Goal: Task Accomplishment & Management: Manage account settings

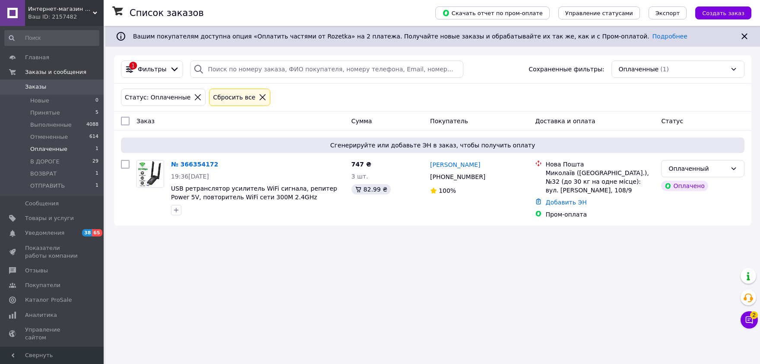
click at [48, 149] on span "Оплаченные" at bounding box center [48, 149] width 37 height 8
click at [749, 321] on icon at bounding box center [749, 319] width 9 height 9
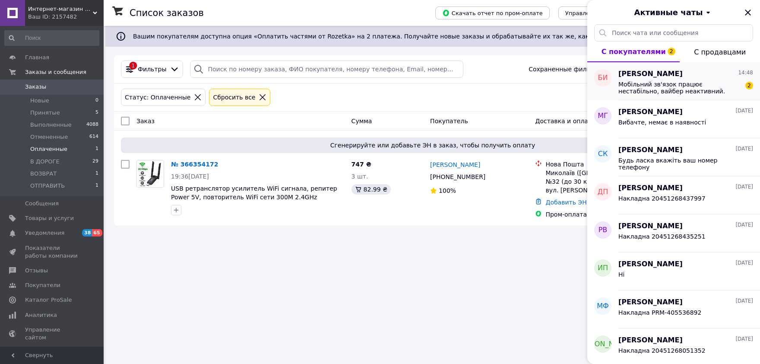
click at [676, 85] on span "Мобільний зв'язок працює нестабільно, вайбер неактивний. Пишіть сюди" at bounding box center [680, 88] width 123 height 14
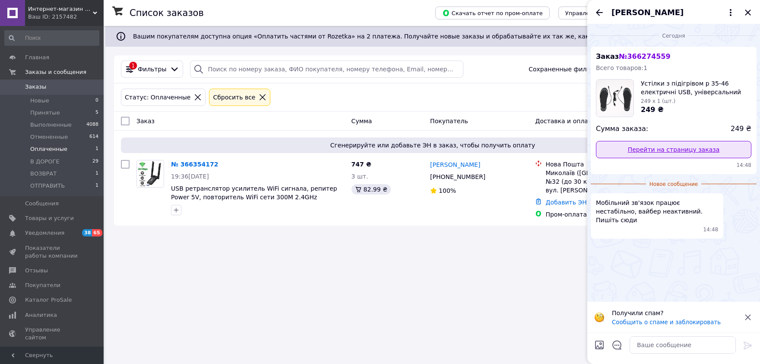
click at [702, 148] on link "Перейти на страницу заказа" at bounding box center [674, 149] width 156 height 17
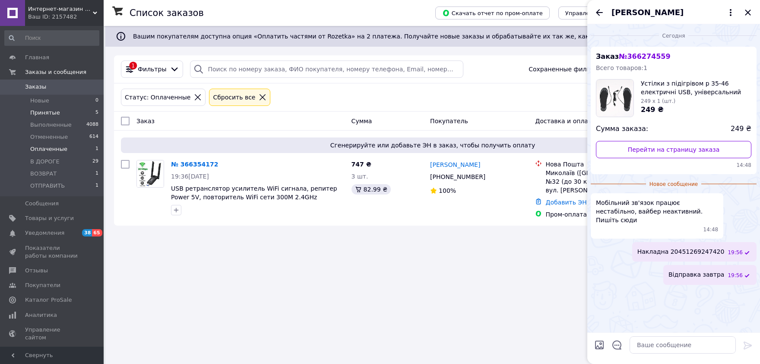
click at [52, 113] on span "Принятые" at bounding box center [45, 113] width 30 height 8
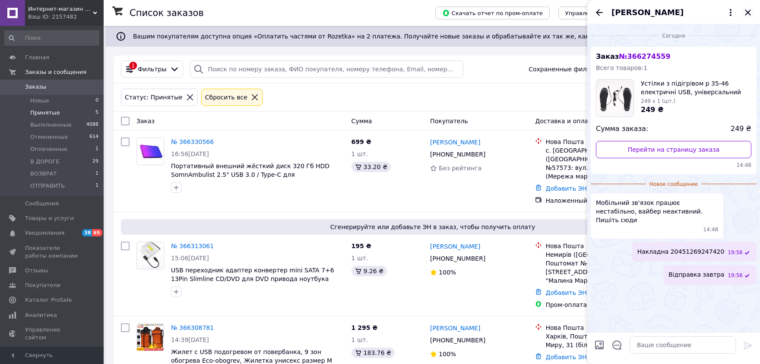
click at [748, 13] on icon "Закрыть" at bounding box center [748, 13] width 6 height 6
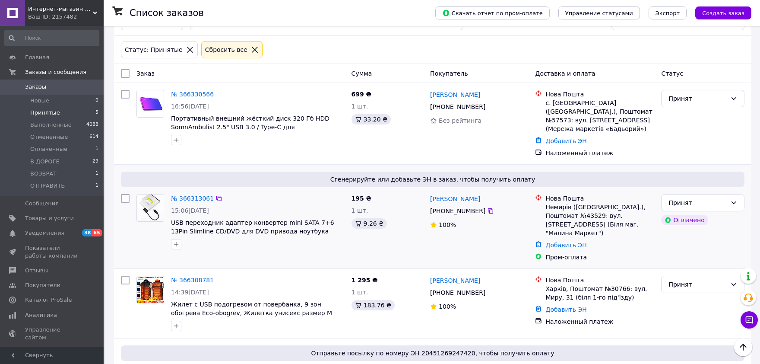
scroll to position [95, 0]
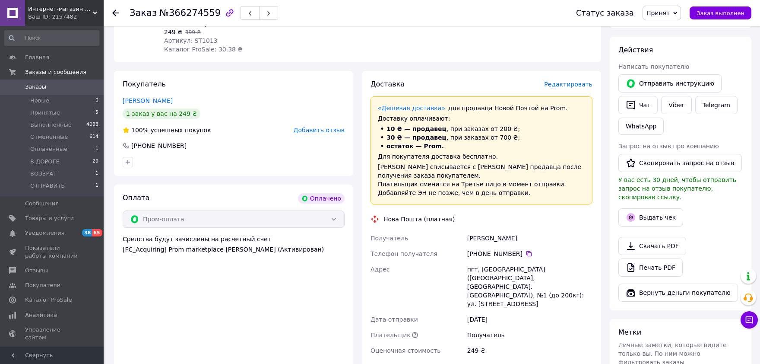
scroll to position [238, 0]
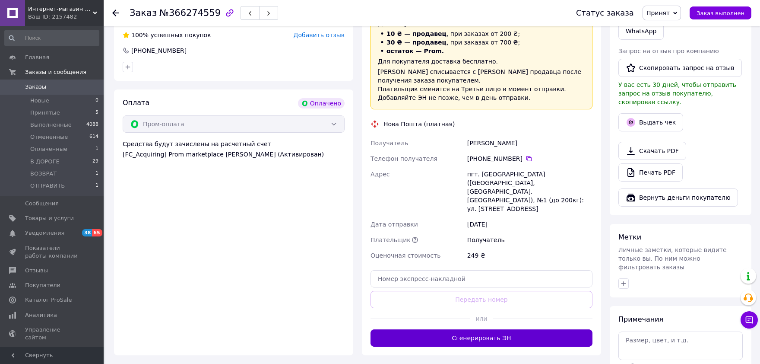
click at [493, 329] on button "Сгенерировать ЭН" at bounding box center [482, 337] width 222 height 17
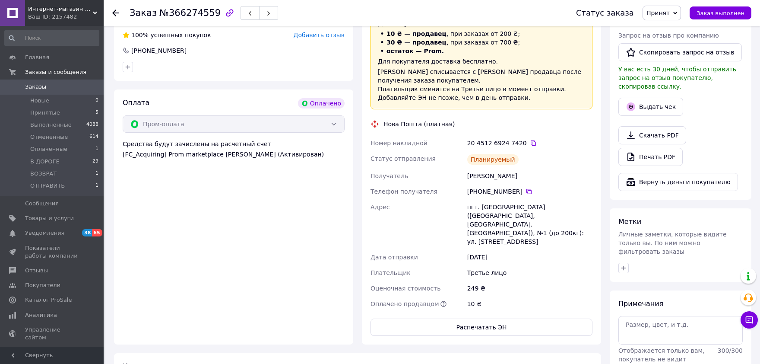
scroll to position [143, 0]
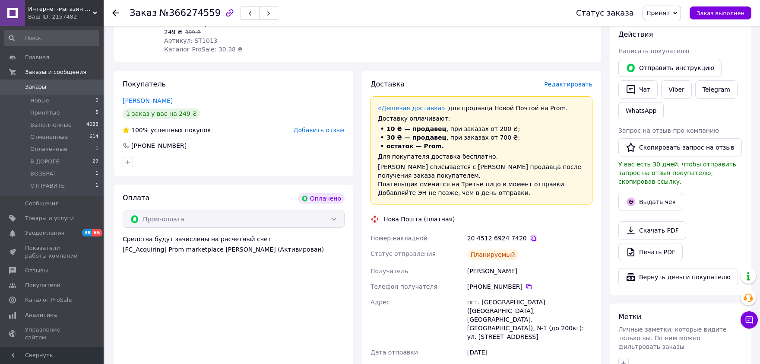
click at [530, 235] on icon at bounding box center [533, 238] width 7 height 7
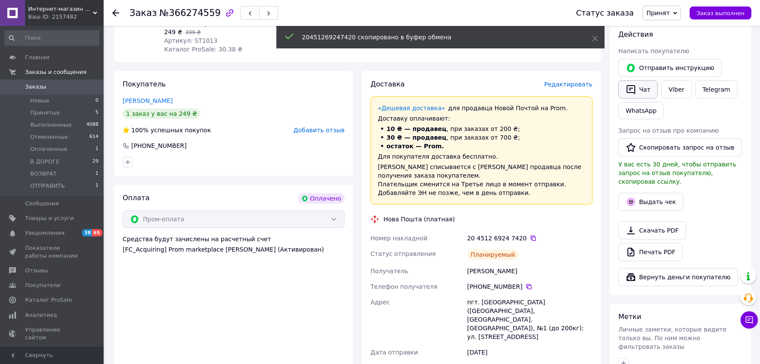
click at [643, 93] on button "Чат" at bounding box center [638, 89] width 39 height 18
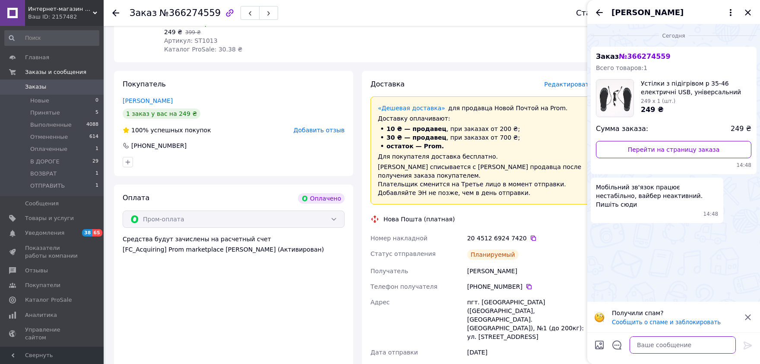
click at [666, 348] on textarea at bounding box center [683, 344] width 106 height 17
paste textarea "Накладна"
paste textarea "20451269247420"
type textarea "Накладна 20451269247420"
click at [749, 345] on icon at bounding box center [748, 345] width 8 height 8
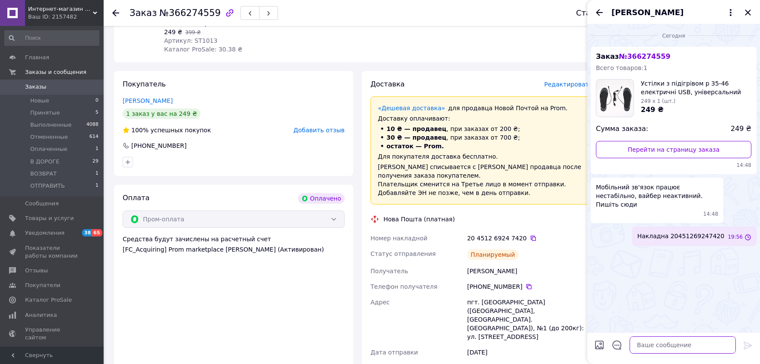
click at [708, 343] on textarea at bounding box center [683, 344] width 106 height 17
paste textarea "Відправка завтра"
type textarea "Відправка завтра"
click at [746, 348] on icon at bounding box center [748, 345] width 8 height 8
click at [751, 10] on icon "Закрыть" at bounding box center [748, 12] width 10 height 10
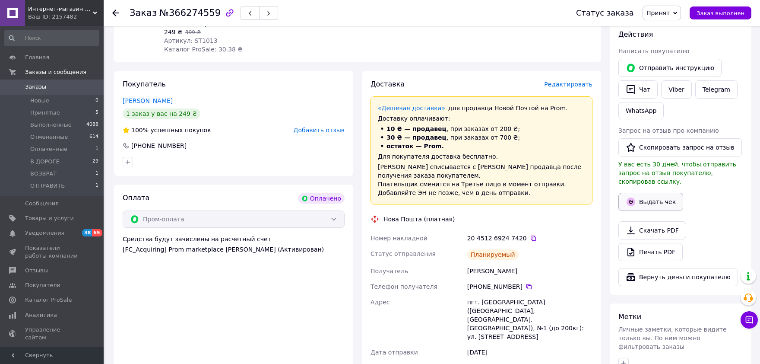
click at [661, 193] on button "Выдать чек" at bounding box center [651, 202] width 65 height 18
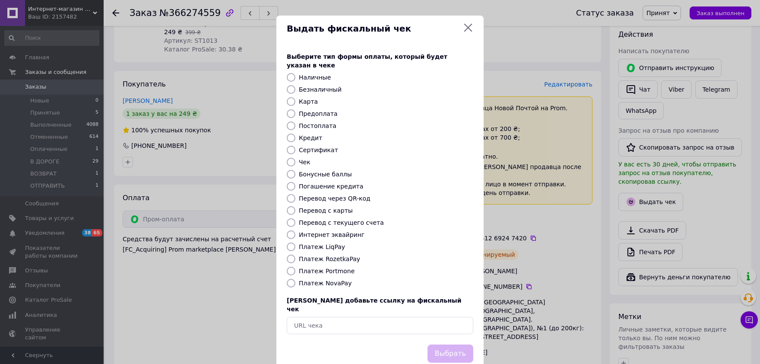
click at [291, 254] on input "Платеж RozetkaPay" at bounding box center [291, 258] width 9 height 9
radio input "true"
click at [445, 344] on button "Выбрать" at bounding box center [451, 353] width 46 height 19
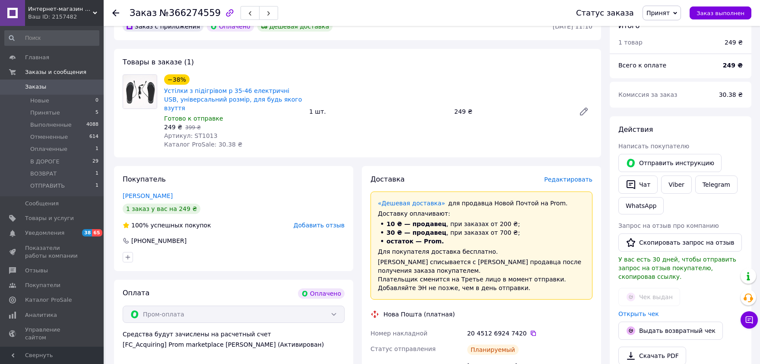
scroll to position [0, 0]
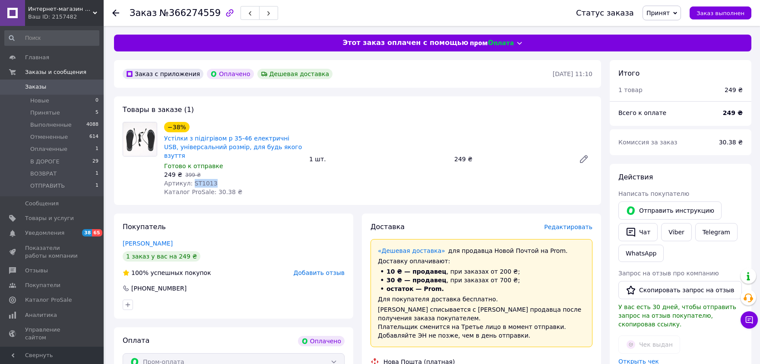
drag, startPoint x: 210, startPoint y: 175, endPoint x: 191, endPoint y: 175, distance: 19.4
click at [191, 179] on div "Артикул: ST1013" at bounding box center [233, 183] width 138 height 9
copy span "ST1013"
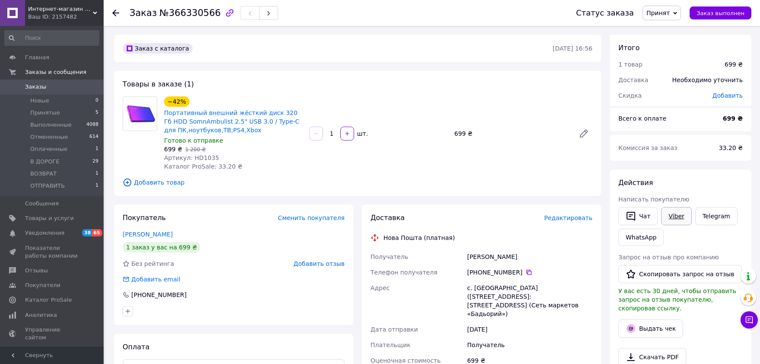
click at [676, 216] on link "Viber" at bounding box center [676, 216] width 30 height 18
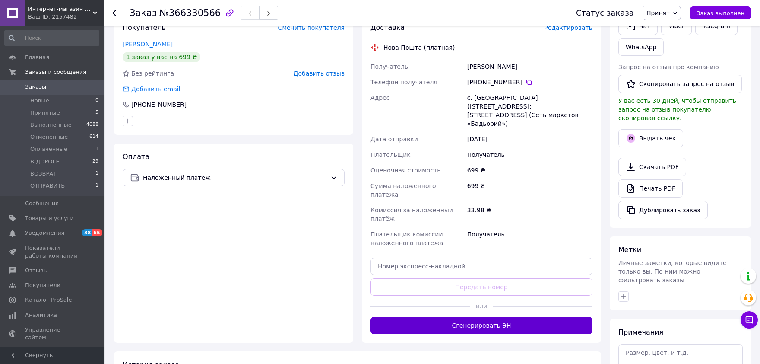
click at [510, 317] on button "Сгенерировать ЭН" at bounding box center [482, 325] width 222 height 17
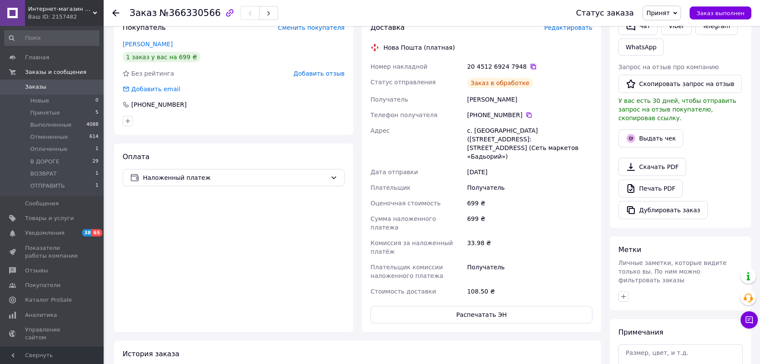
click at [530, 67] on icon at bounding box center [533, 66] width 7 height 7
click at [648, 131] on button "Выдать чек" at bounding box center [651, 138] width 65 height 18
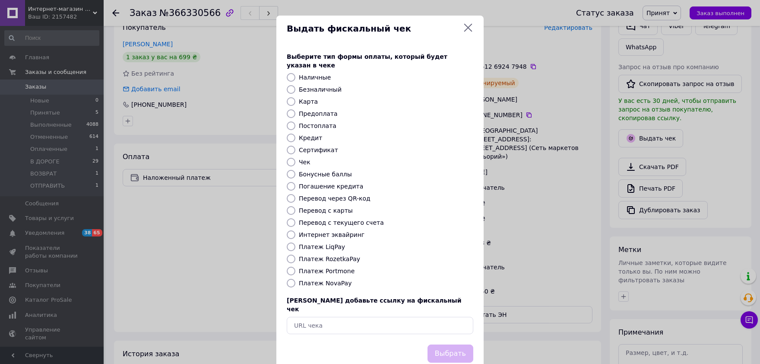
click at [287, 279] on input "Платеж NovaPay" at bounding box center [291, 283] width 9 height 9
radio input "true"
click at [445, 344] on button "Выбрать" at bounding box center [451, 353] width 46 height 19
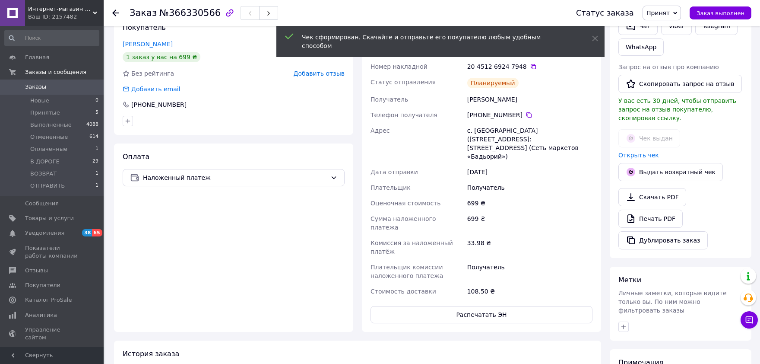
scroll to position [0, 0]
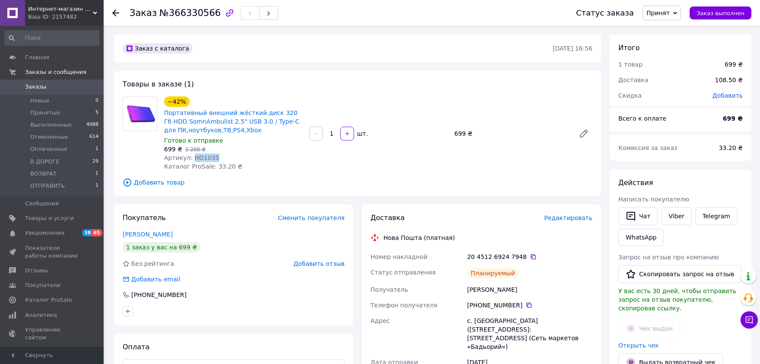
drag, startPoint x: 214, startPoint y: 159, endPoint x: 192, endPoint y: 160, distance: 22.5
click at [192, 160] on div "Артикул: HD1035" at bounding box center [233, 157] width 138 height 9
copy span "HD1035"
click at [670, 13] on span "Принят" at bounding box center [658, 13] width 23 height 7
click at [671, 95] on li "ОТПРАВИТЬ" at bounding box center [666, 95] width 46 height 13
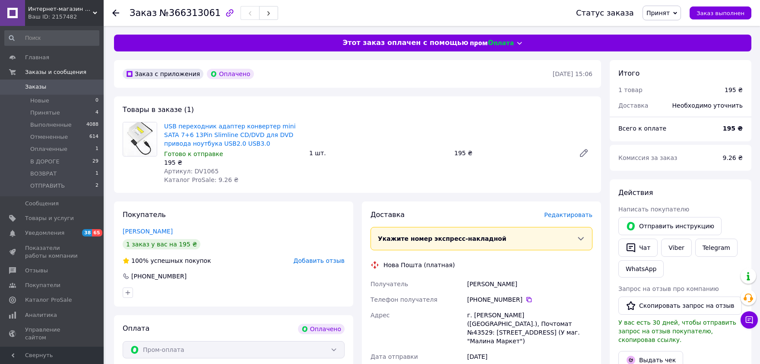
scroll to position [95, 0]
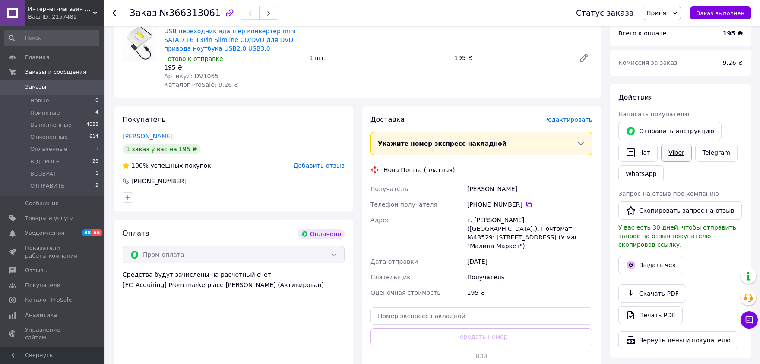
click at [676, 159] on link "Viber" at bounding box center [676, 152] width 30 height 18
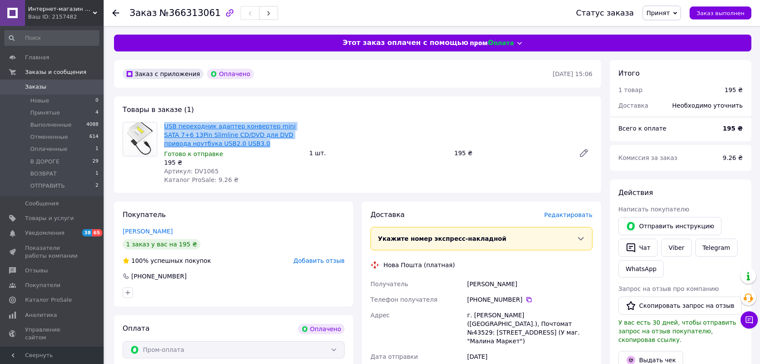
drag, startPoint x: 232, startPoint y: 143, endPoint x: 166, endPoint y: 126, distance: 68.2
click at [164, 126] on div "USB переходник адаптер конвертер mini SATA 7+6 13Pin Slimline CD/DVD для DVD пр…" at bounding box center [233, 153] width 145 height 66
copy link "USB переходник адаптер конвертер mini SATA 7+6 13Pin Slimline CD/DVD для DVD пр…"
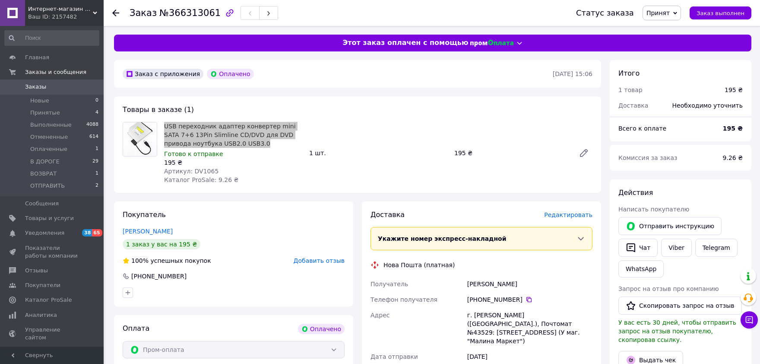
scroll to position [143, 0]
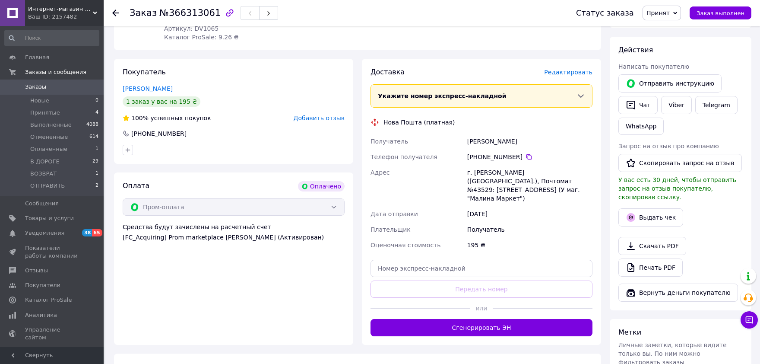
drag, startPoint x: 494, startPoint y: 314, endPoint x: 502, endPoint y: 310, distance: 8.9
click at [494, 319] on button "Сгенерировать ЭН" at bounding box center [482, 327] width 222 height 17
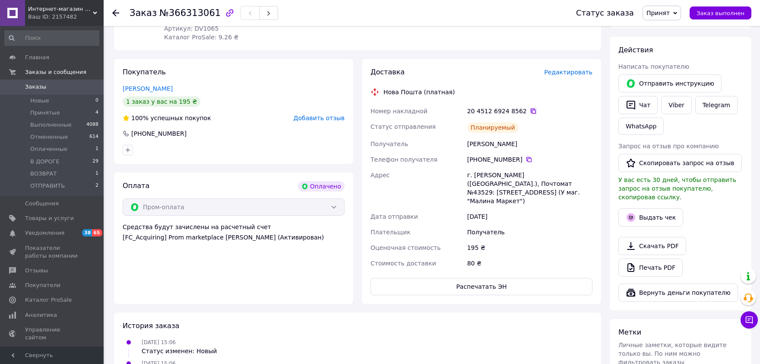
click at [530, 112] on icon at bounding box center [533, 111] width 7 height 7
click at [654, 212] on button "Выдать чек" at bounding box center [651, 217] width 65 height 18
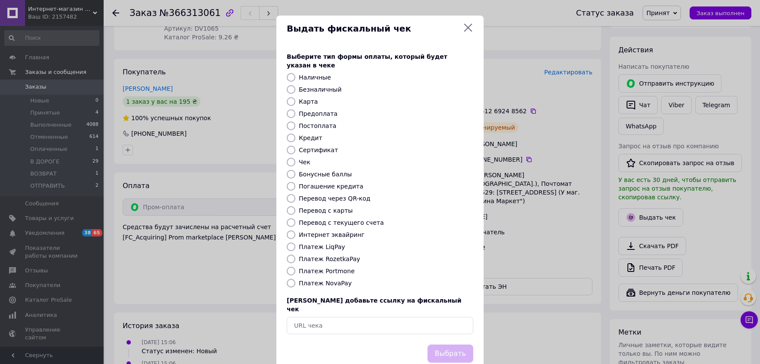
click at [289, 254] on input "Платеж RozetkaPay" at bounding box center [291, 258] width 9 height 9
radio input "true"
click at [445, 344] on button "Выбрать" at bounding box center [451, 353] width 46 height 19
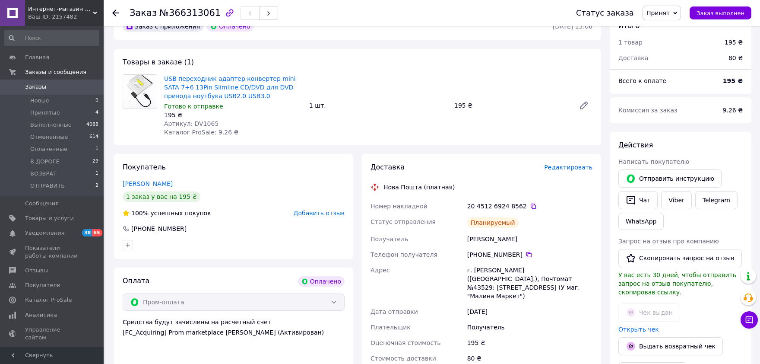
scroll to position [0, 0]
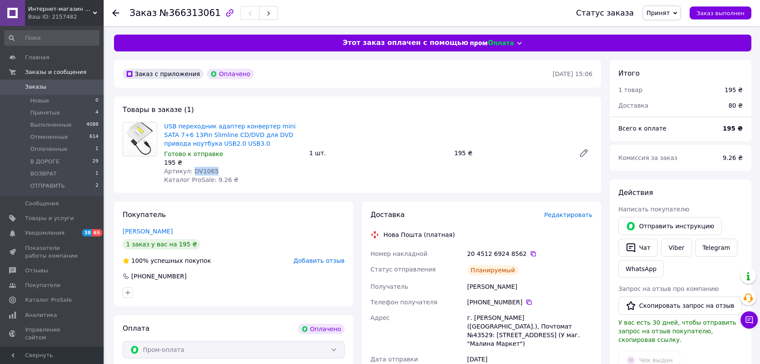
drag, startPoint x: 215, startPoint y: 169, endPoint x: 191, endPoint y: 172, distance: 24.0
click at [191, 172] on div "Артикул: DV1065" at bounding box center [233, 171] width 138 height 9
copy span "DV1065"
click at [669, 16] on span "Принят" at bounding box center [658, 13] width 23 height 7
click at [683, 94] on li "ОТПРАВИТЬ" at bounding box center [666, 95] width 46 height 13
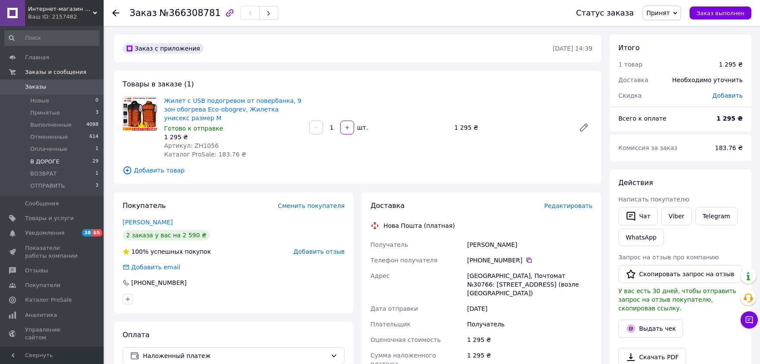
click at [51, 162] on span "В ДОРОГЕ" at bounding box center [44, 162] width 29 height 8
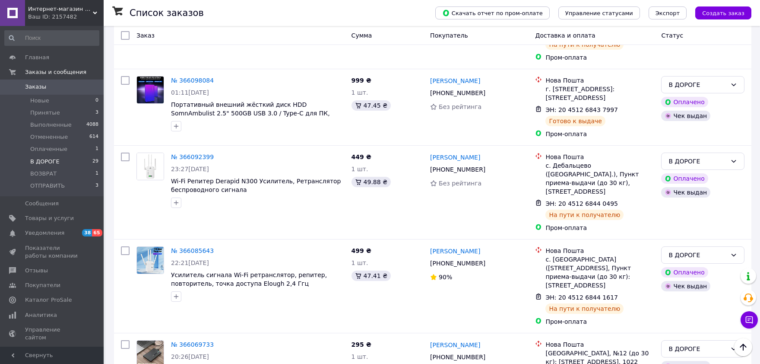
scroll to position [380, 0]
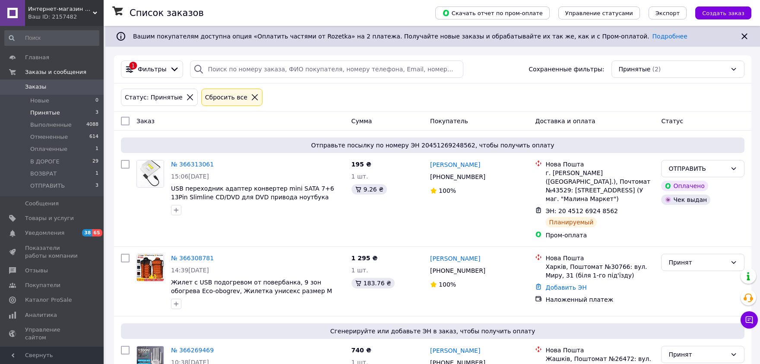
click at [53, 111] on span "Принятые" at bounding box center [45, 113] width 30 height 8
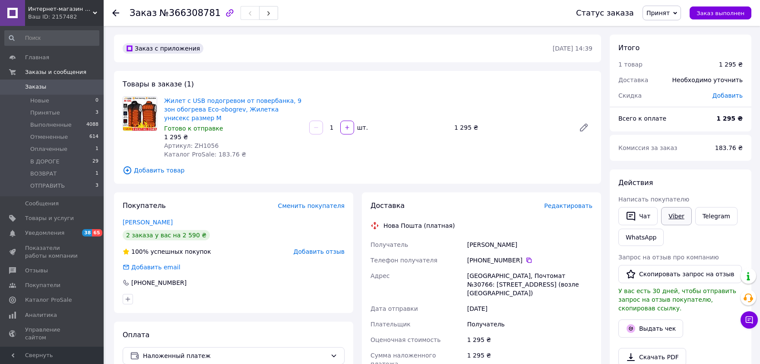
click at [677, 217] on link "Viber" at bounding box center [676, 216] width 30 height 18
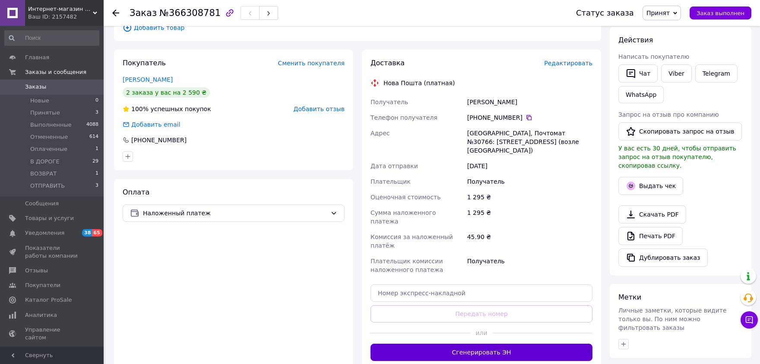
click at [512, 343] on button "Сгенерировать ЭН" at bounding box center [482, 351] width 222 height 17
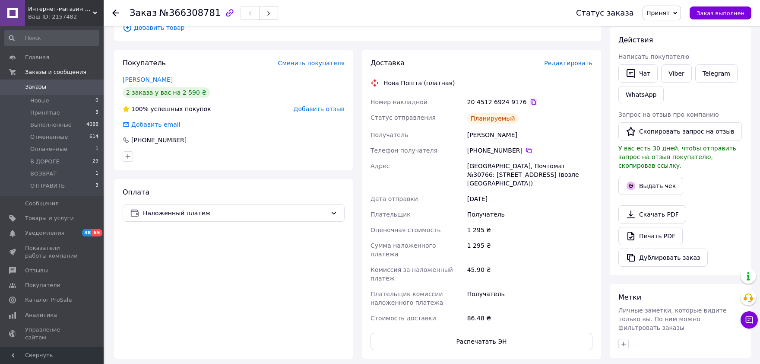
click at [531, 102] on icon at bounding box center [533, 101] width 5 height 5
click at [660, 180] on button "Выдать чек" at bounding box center [651, 186] width 65 height 18
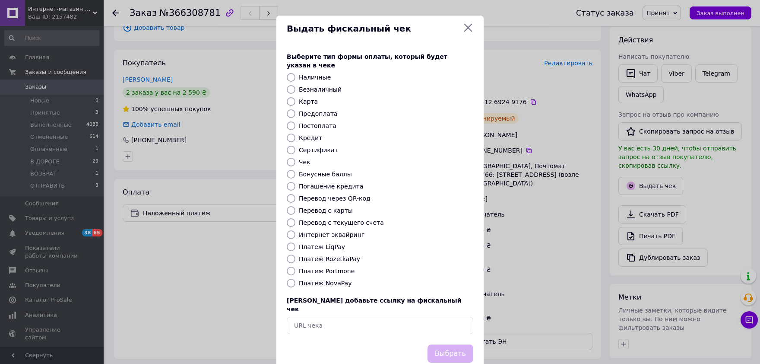
click at [292, 254] on input "Платеж RozetkaPay" at bounding box center [291, 258] width 9 height 9
radio input "true"
click at [288, 279] on input "Платеж NovaPay" at bounding box center [291, 283] width 9 height 9
radio input "true"
click at [448, 344] on button "Выбрать" at bounding box center [451, 353] width 46 height 19
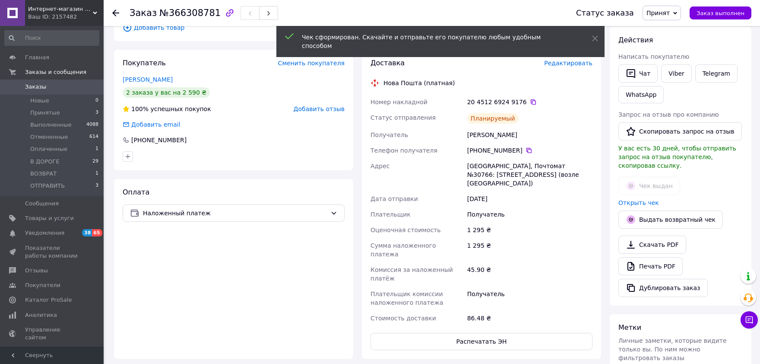
scroll to position [0, 0]
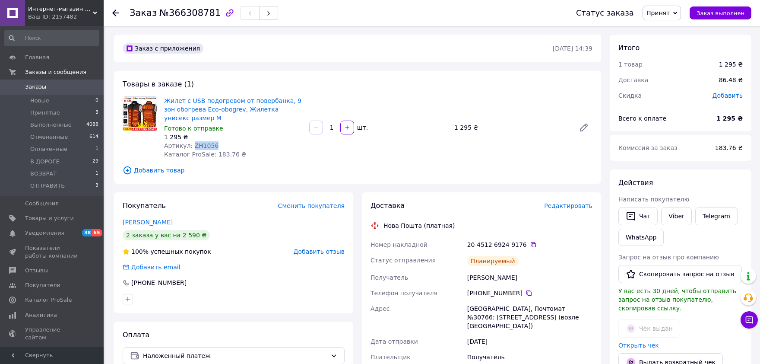
drag, startPoint x: 215, startPoint y: 145, endPoint x: 191, endPoint y: 144, distance: 24.6
click at [191, 144] on div "Артикул: ZH1056" at bounding box center [233, 145] width 138 height 9
copy span "ZH1056"
click at [663, 13] on span "Принят" at bounding box center [658, 13] width 23 height 7
click at [671, 98] on li "ОТПРАВИТЬ" at bounding box center [666, 95] width 46 height 13
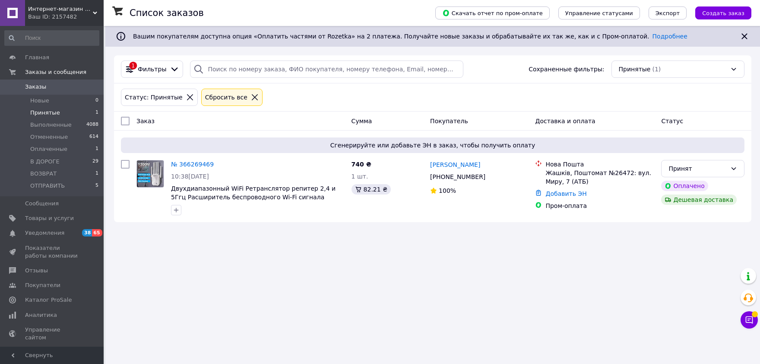
click at [50, 113] on span "Принятые" at bounding box center [45, 113] width 30 height 8
click at [50, 111] on span "Принятые" at bounding box center [45, 113] width 30 height 8
click at [53, 124] on span "Выполненные" at bounding box center [50, 125] width 41 height 8
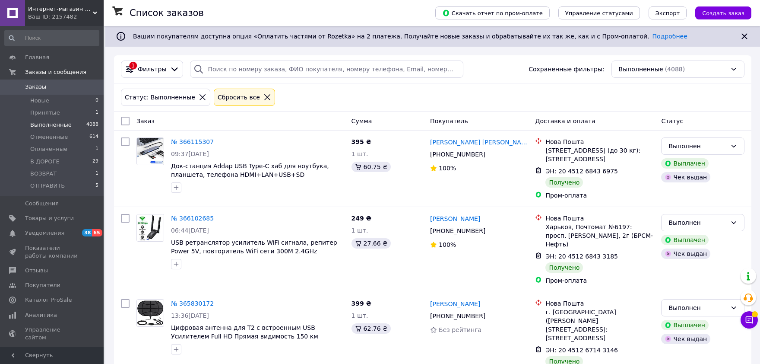
click at [53, 114] on span "Принятые" at bounding box center [45, 113] width 30 height 8
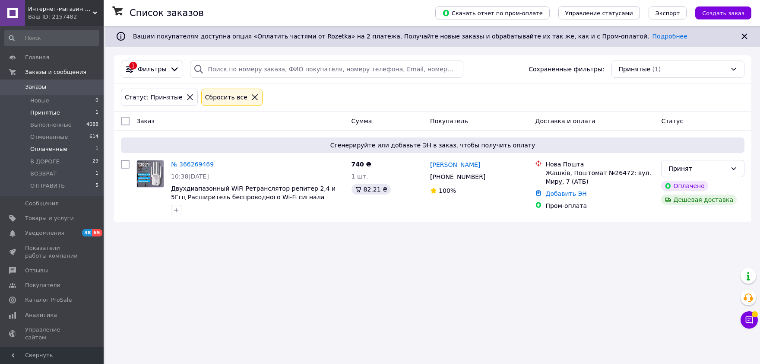
click at [59, 147] on span "Оплаченные" at bounding box center [48, 149] width 37 height 8
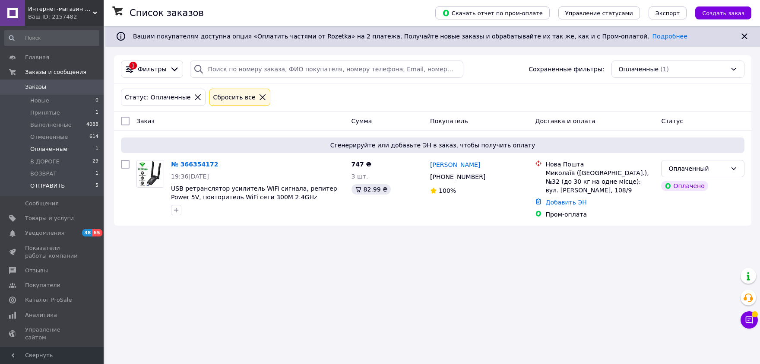
click at [49, 191] on li "ОТПРАВИТЬ 5" at bounding box center [52, 188] width 104 height 16
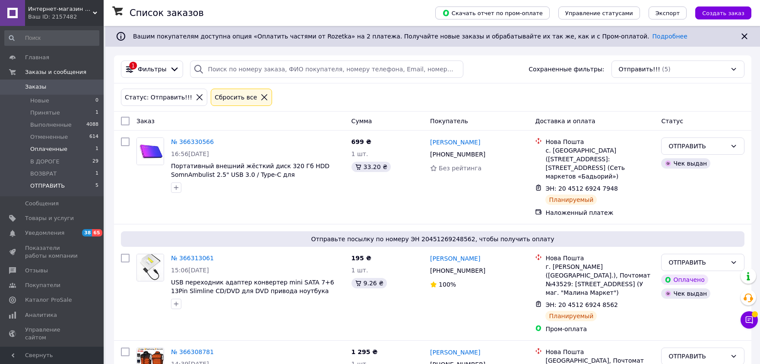
click at [54, 146] on span "Оплаченные" at bounding box center [48, 149] width 37 height 8
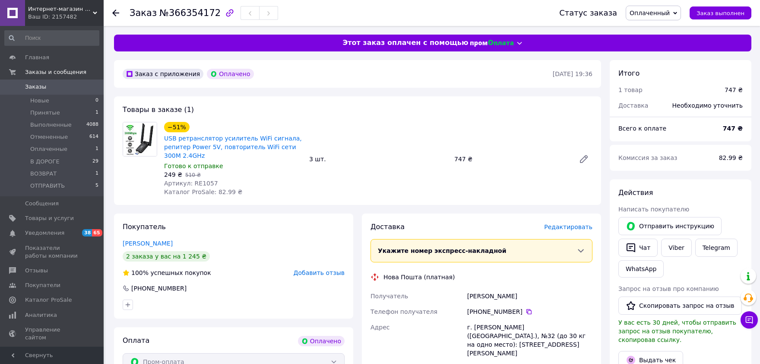
click at [680, 18] on span "Оплаченный" at bounding box center [653, 13] width 55 height 15
click at [661, 29] on li "Принят" at bounding box center [653, 30] width 54 height 13
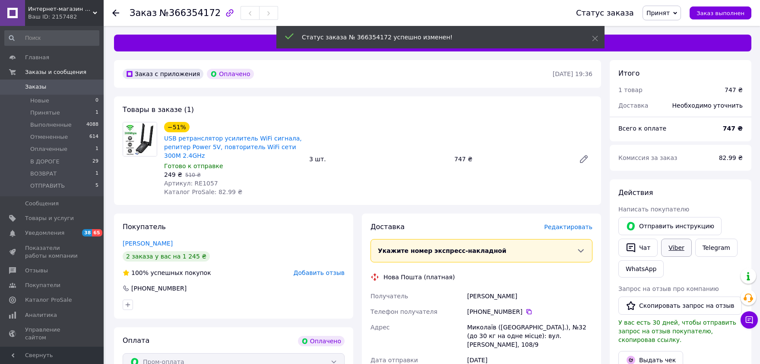
click at [675, 250] on link "Viber" at bounding box center [676, 247] width 30 height 18
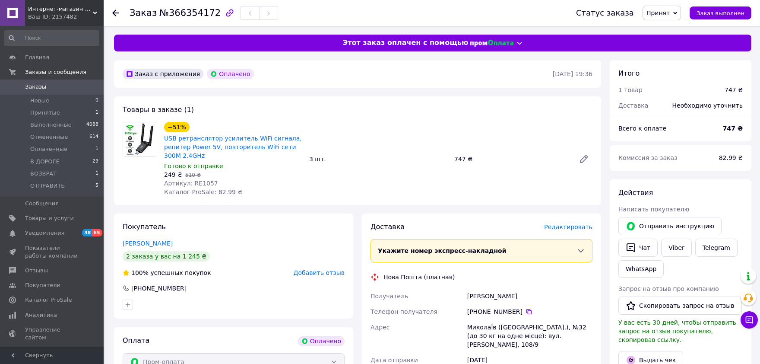
scroll to position [48, 0]
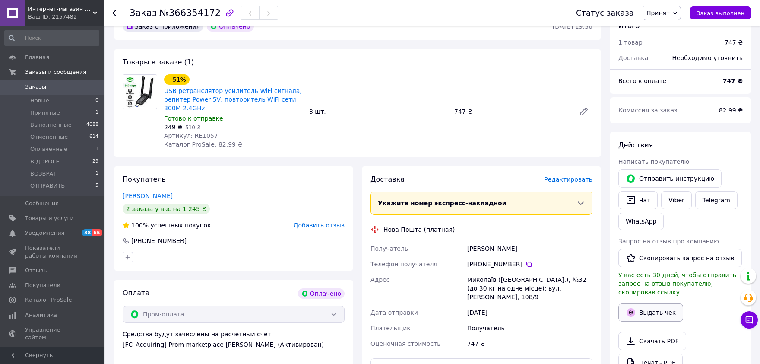
click at [664, 307] on button "Выдать чек" at bounding box center [651, 312] width 65 height 18
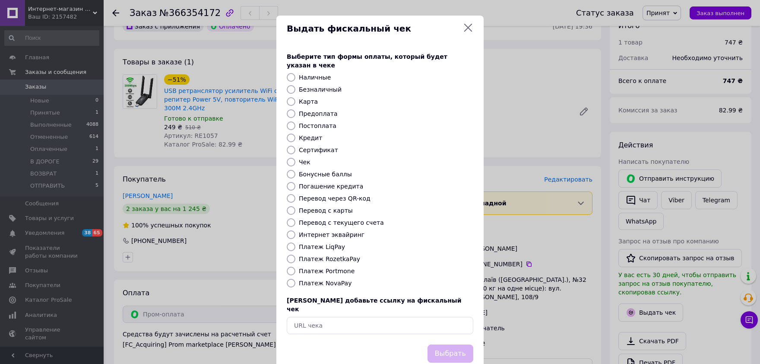
click at [289, 254] on input "Платеж RozetkaPay" at bounding box center [291, 258] width 9 height 9
radio input "true"
click at [450, 344] on button "Выбрать" at bounding box center [451, 353] width 46 height 19
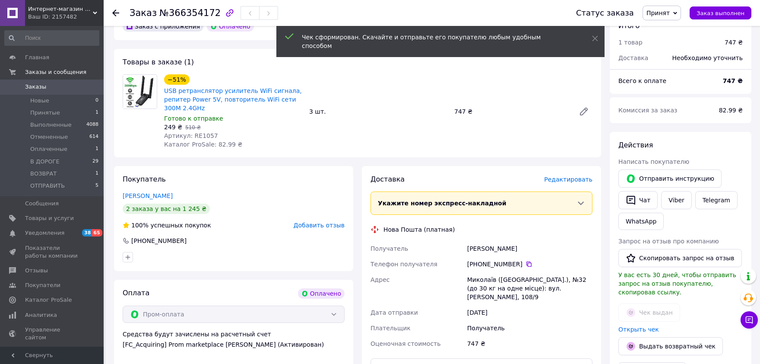
scroll to position [0, 0]
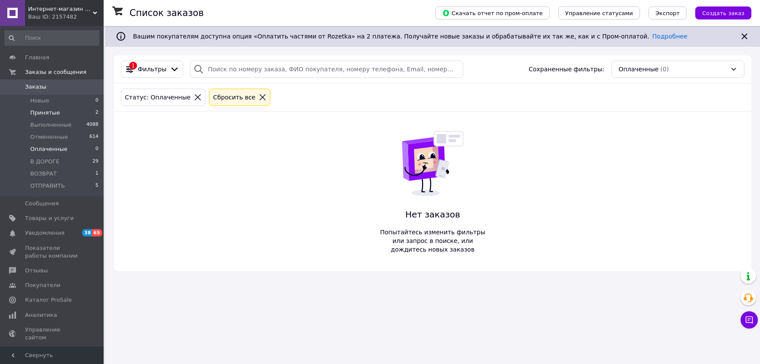
click at [44, 109] on span "Принятые" at bounding box center [45, 113] width 30 height 8
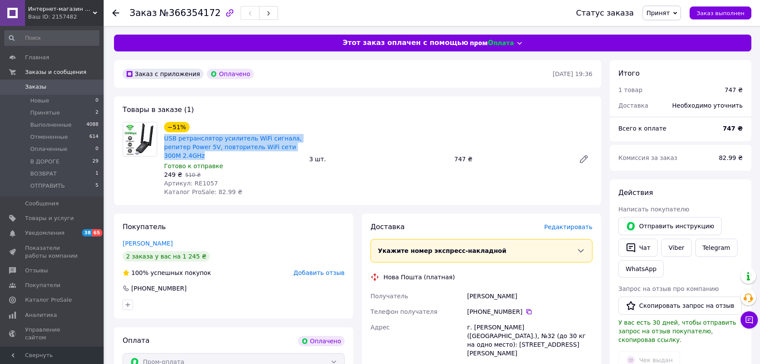
drag, startPoint x: 185, startPoint y: 151, endPoint x: 162, endPoint y: 140, distance: 26.1
click at [162, 140] on div "−51% USB ретранслятор усилитель WiFi сигнала, репитер Power 5V, повторитель WiF…" at bounding box center [233, 159] width 145 height 78
copy link "USB ретранслятор усилитель WiFi сигнала, репитер Power 5V, повторитель WiFi сет…"
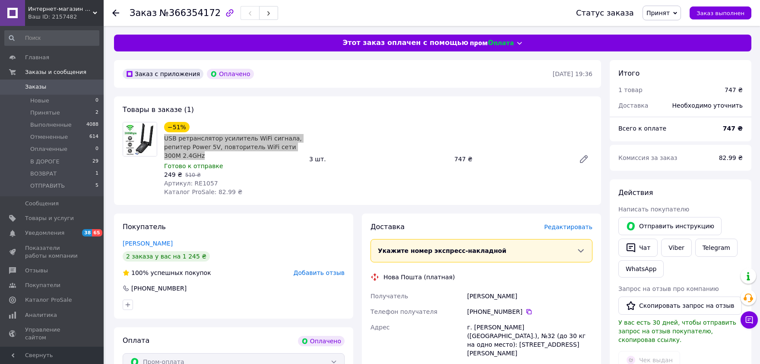
scroll to position [143, 0]
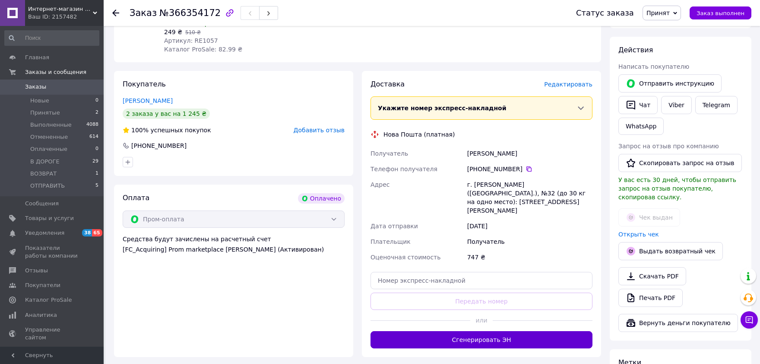
click at [422, 331] on button "Сгенерировать ЭН" at bounding box center [482, 339] width 222 height 17
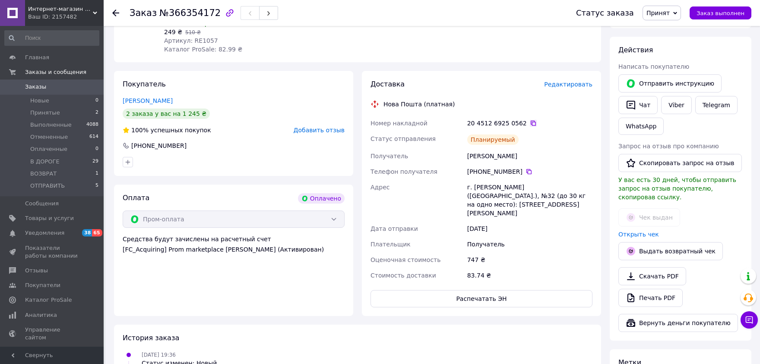
click at [531, 124] on icon at bounding box center [533, 123] width 5 height 5
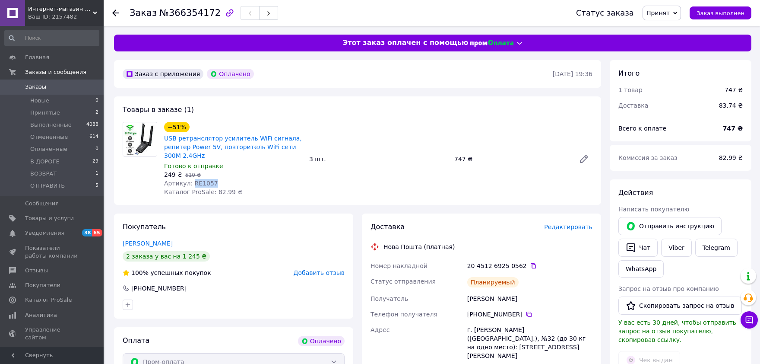
drag, startPoint x: 208, startPoint y: 183, endPoint x: 191, endPoint y: 183, distance: 16.8
click at [191, 183] on span "Артикул: RE1057" at bounding box center [191, 183] width 54 height 7
copy span "RE1057"
click at [680, 16] on span "Принят" at bounding box center [662, 13] width 38 height 15
click at [671, 92] on li "ОТПРАВИТЬ" at bounding box center [666, 95] width 46 height 13
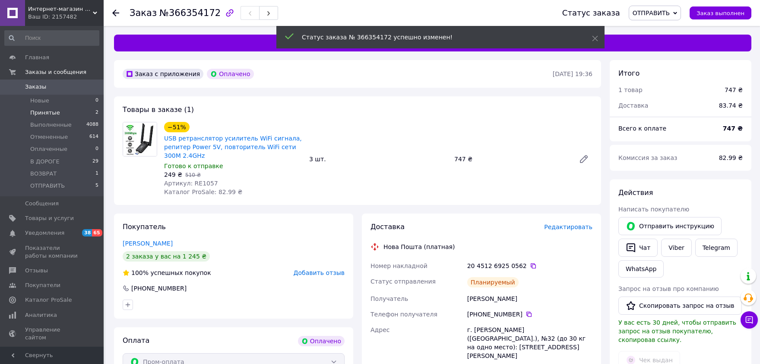
click at [41, 114] on span "Принятые" at bounding box center [45, 113] width 30 height 8
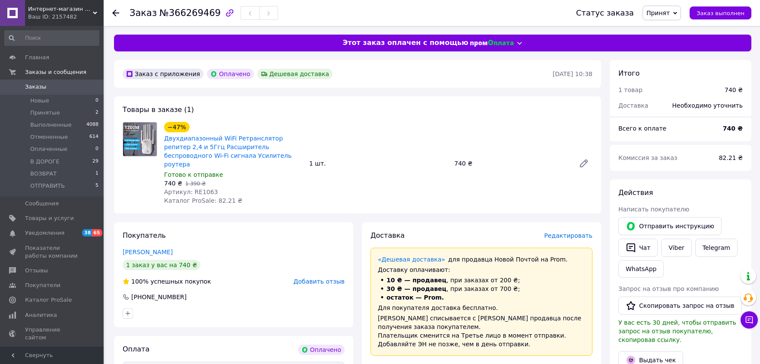
scroll to position [48, 0]
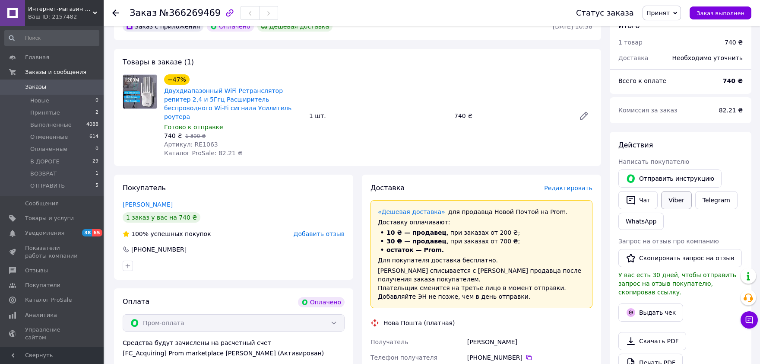
click at [673, 197] on link "Viber" at bounding box center [676, 200] width 30 height 18
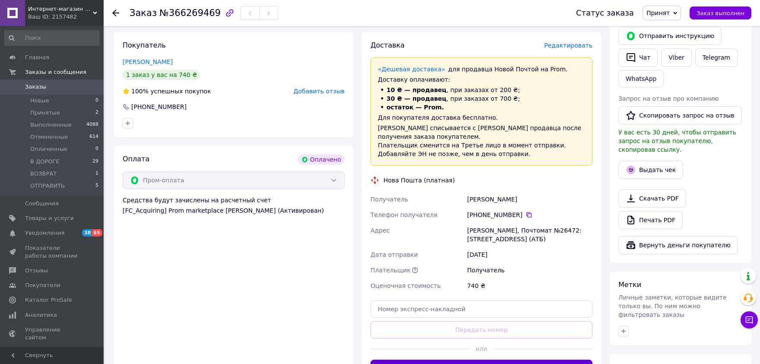
click at [460, 359] on button "Сгенерировать ЭН" at bounding box center [482, 367] width 222 height 17
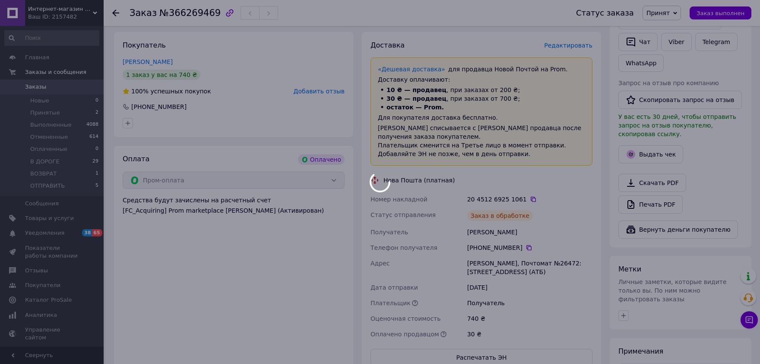
scroll to position [143, 0]
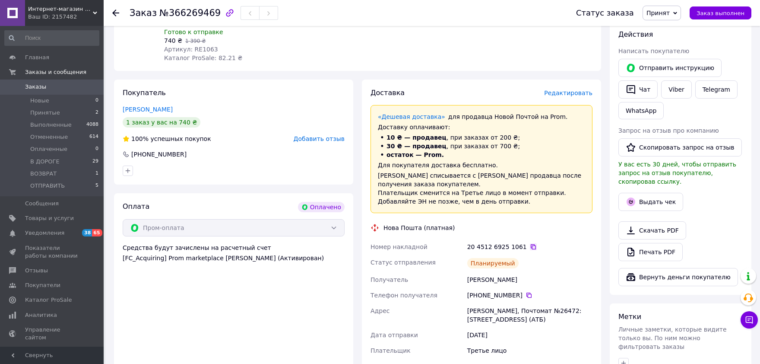
click at [530, 243] on icon at bounding box center [533, 246] width 7 height 7
click at [648, 193] on button "Выдать чек" at bounding box center [651, 202] width 65 height 18
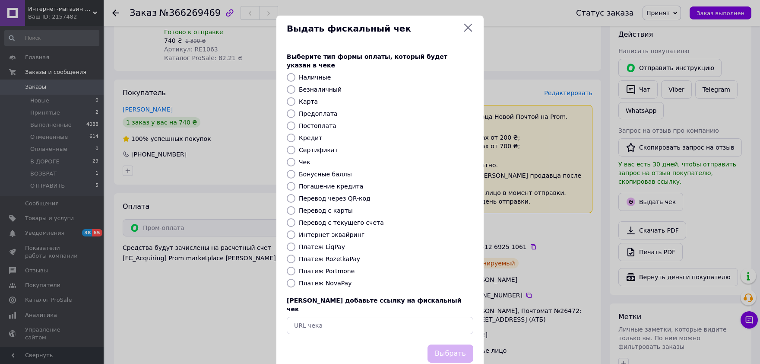
click at [289, 254] on input "Платеж RozetkaPay" at bounding box center [291, 258] width 9 height 9
radio input "true"
click at [440, 344] on button "Выбрать" at bounding box center [451, 353] width 46 height 19
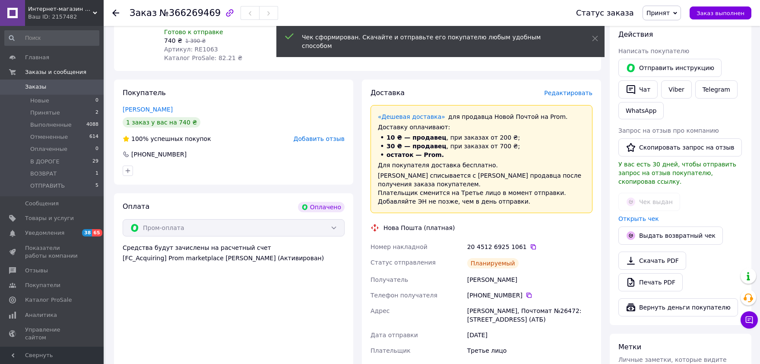
scroll to position [0, 0]
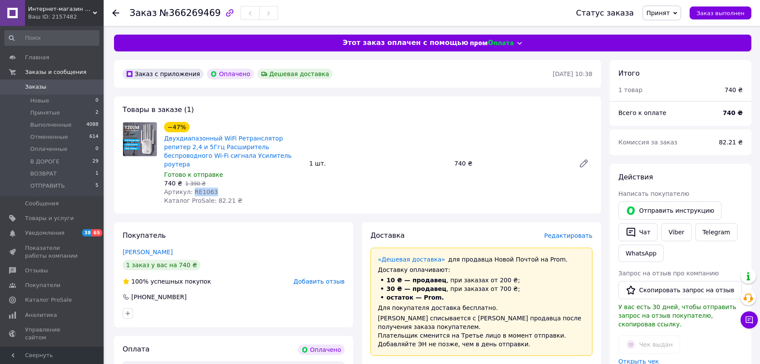
drag, startPoint x: 218, startPoint y: 183, endPoint x: 190, endPoint y: 186, distance: 27.8
click at [190, 187] on div "Артикул: RE1063" at bounding box center [233, 191] width 138 height 9
copy span "RE1063"
click at [663, 16] on span "Принят" at bounding box center [658, 13] width 23 height 7
click at [672, 95] on li "ОТПРАВИТЬ" at bounding box center [666, 95] width 46 height 13
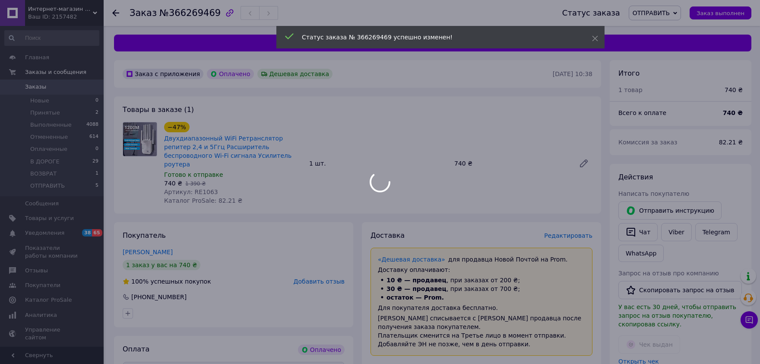
click at [36, 117] on div at bounding box center [380, 182] width 760 height 364
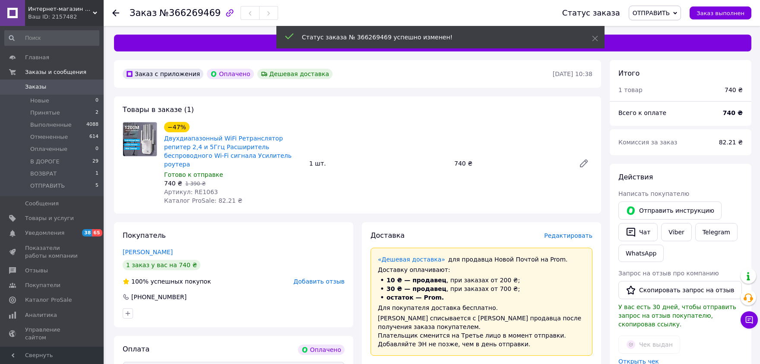
click at [41, 111] on span "Принятые" at bounding box center [45, 113] width 30 height 8
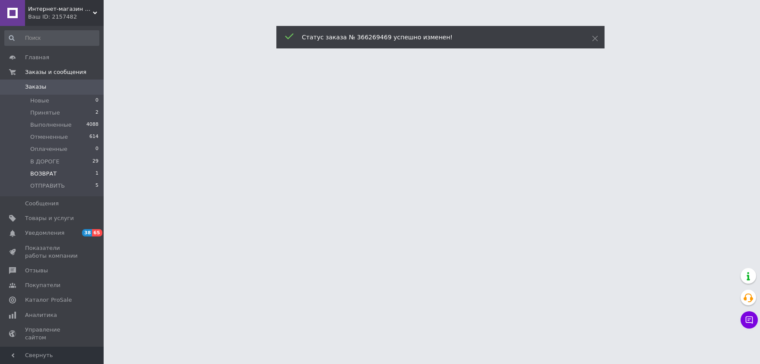
click at [51, 179] on li "ВОЗВРАТ 1" at bounding box center [52, 174] width 104 height 12
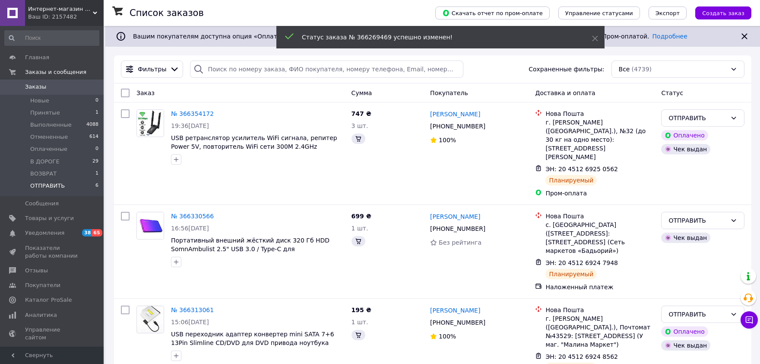
click at [54, 187] on span "ОТПРАВИТЬ" at bounding box center [47, 186] width 35 height 8
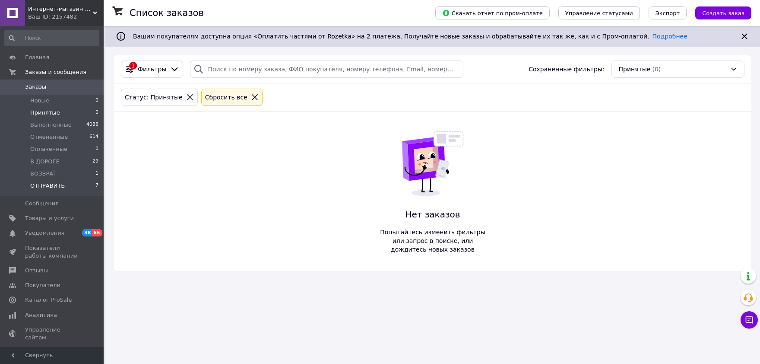
click at [57, 185] on span "ОТПРАВИТЬ" at bounding box center [47, 186] width 35 height 8
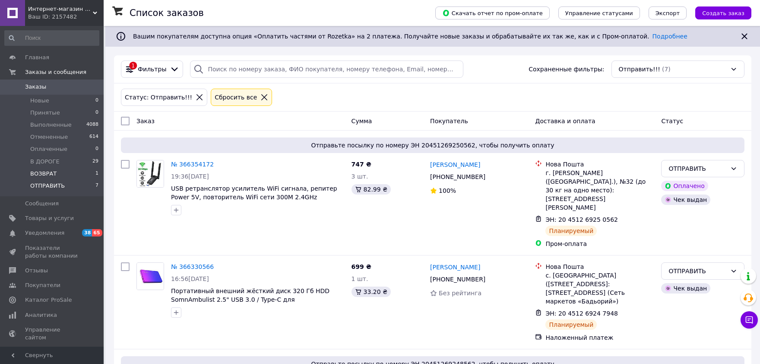
click at [44, 174] on span "ВОЗВРАТ" at bounding box center [43, 174] width 26 height 8
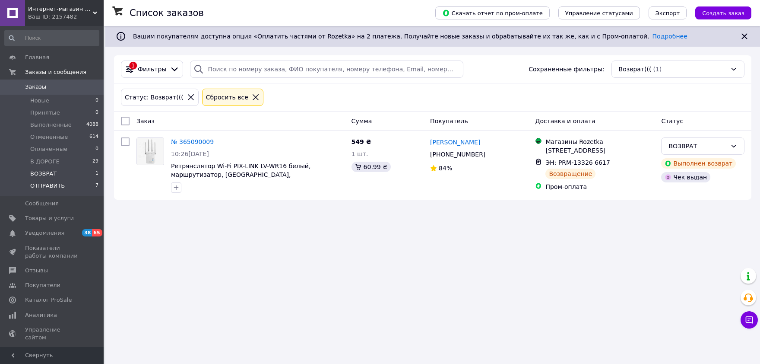
click at [45, 183] on span "ОТПРАВИТЬ" at bounding box center [47, 186] width 35 height 8
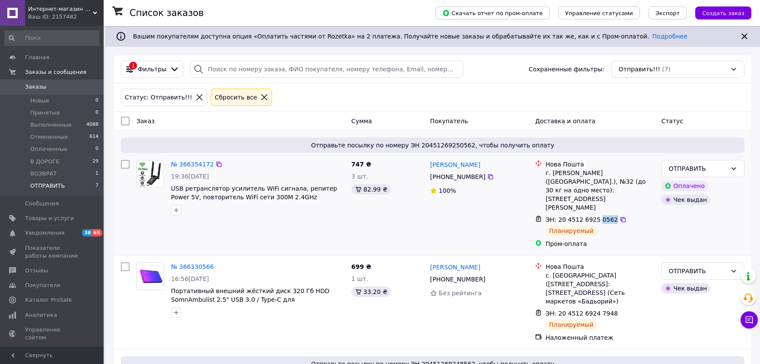
drag, startPoint x: 606, startPoint y: 203, endPoint x: 596, endPoint y: 203, distance: 10.4
click at [596, 216] on span "ЭН: 20 4512 6925 0562" at bounding box center [582, 219] width 73 height 7
drag, startPoint x: 606, startPoint y: 286, endPoint x: 596, endPoint y: 291, distance: 11.4
click at [596, 310] on span "ЭН: 20 4512 6924 7948" at bounding box center [582, 313] width 73 height 7
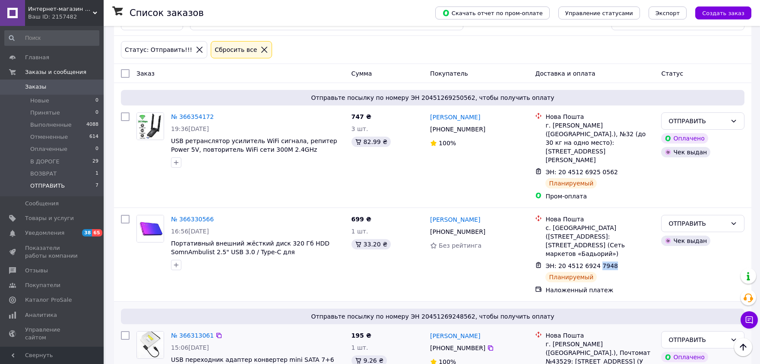
scroll to position [95, 0]
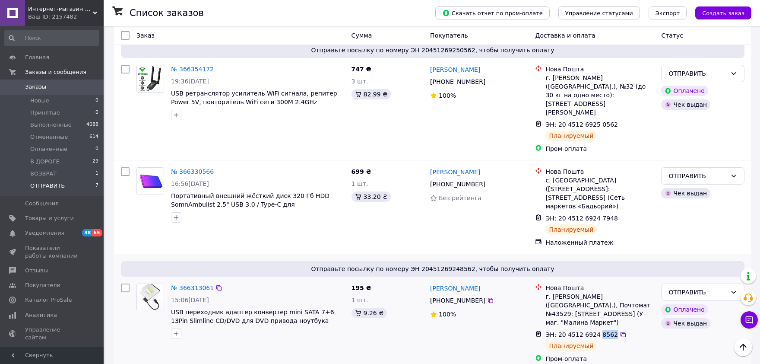
drag, startPoint x: 607, startPoint y: 297, endPoint x: 595, endPoint y: 301, distance: 12.6
click at [595, 331] on span "ЭН: 20 4512 6924 8562" at bounding box center [582, 334] width 73 height 7
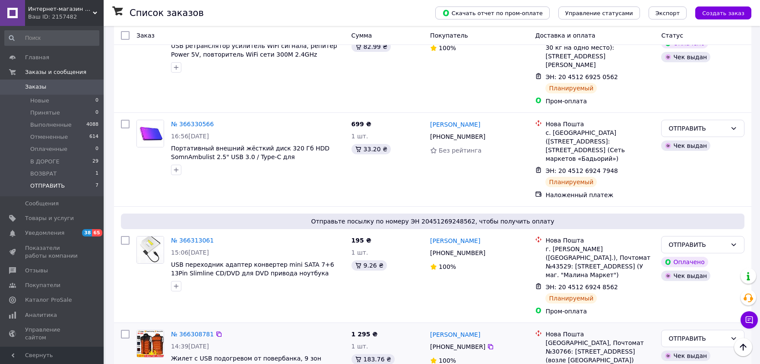
drag, startPoint x: 608, startPoint y: 328, endPoint x: 595, endPoint y: 328, distance: 13.0
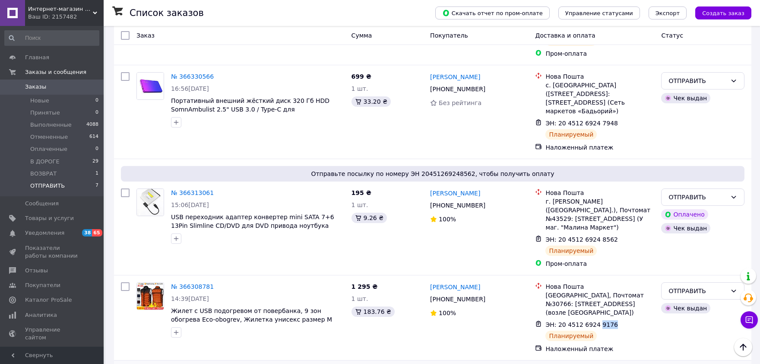
scroll to position [238, 0]
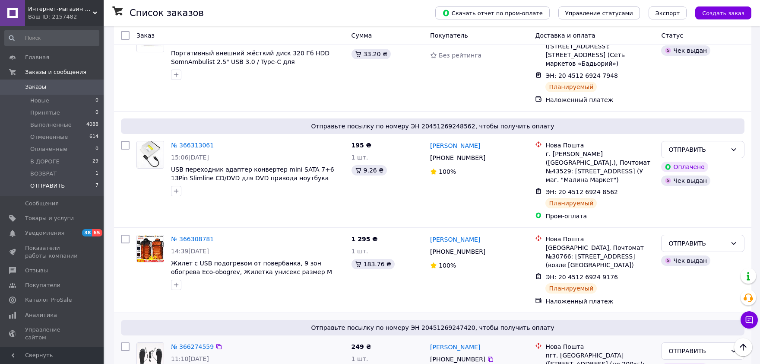
drag, startPoint x: 607, startPoint y: 349, endPoint x: 595, endPoint y: 351, distance: 12.6
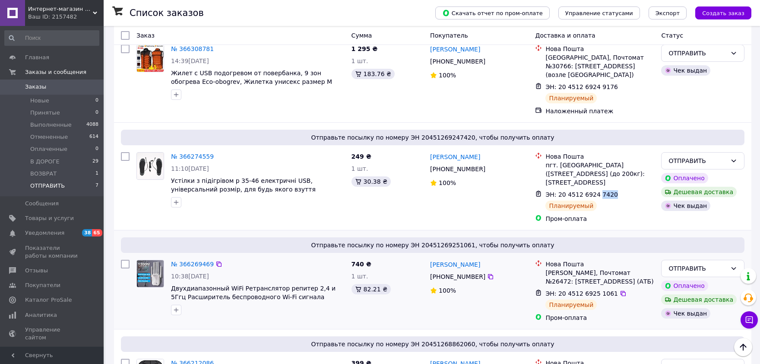
scroll to position [380, 0]
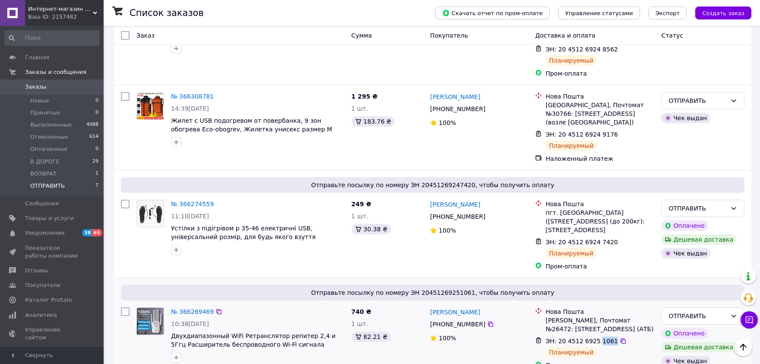
drag, startPoint x: 607, startPoint y: 307, endPoint x: 596, endPoint y: 307, distance: 11.2
click at [596, 336] on div "ЭН: 20 4512 6925 1061" at bounding box center [582, 341] width 74 height 10
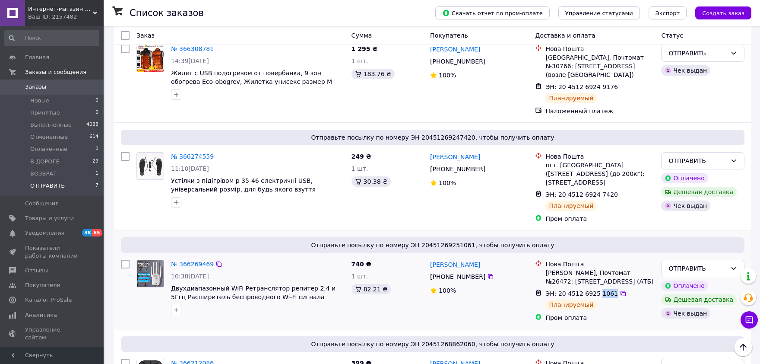
scroll to position [466, 0]
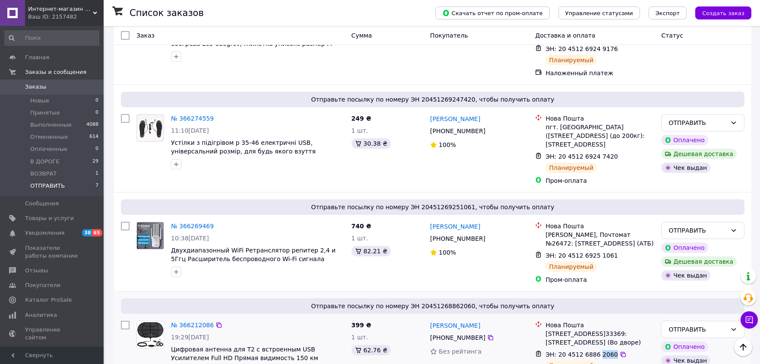
drag, startPoint x: 608, startPoint y: 321, endPoint x: 606, endPoint y: 327, distance: 6.4
click at [596, 349] on div "ЭН: 20 4512 6886 2060" at bounding box center [582, 354] width 74 height 10
